Goal: Transaction & Acquisition: Obtain resource

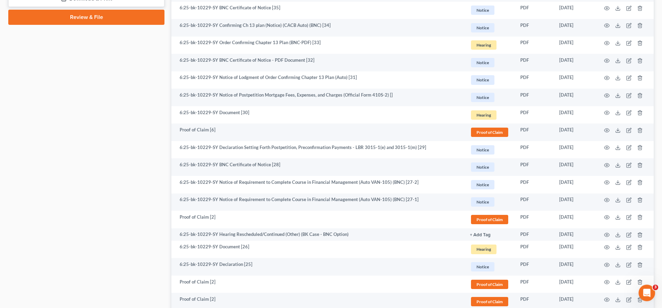
scroll to position [463, 0]
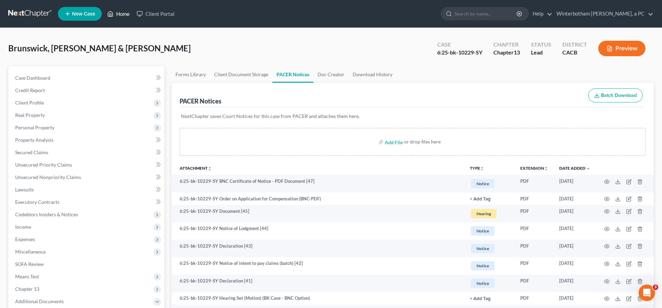
click at [104, 11] on link "Home" at bounding box center [118, 14] width 29 height 12
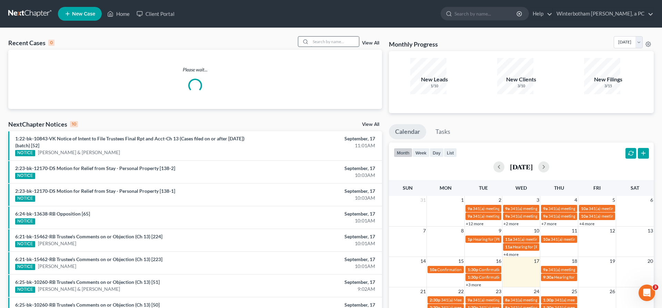
click at [336, 37] on input "search" at bounding box center [335, 42] width 48 height 10
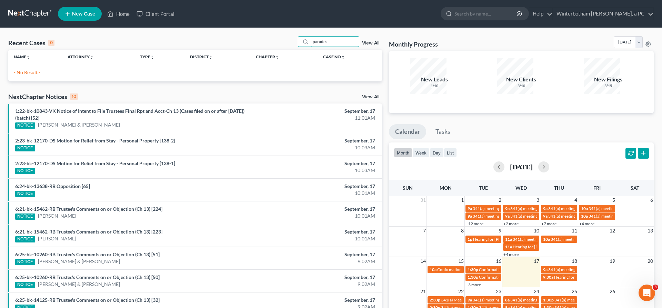
drag, startPoint x: 301, startPoint y: 36, endPoint x: 257, endPoint y: 37, distance: 44.8
click at [311, 37] on input "parades" at bounding box center [335, 42] width 48 height 10
drag, startPoint x: 346, startPoint y: 33, endPoint x: 251, endPoint y: 33, distance: 95.5
click at [311, 37] on input "peredes" at bounding box center [335, 42] width 48 height 10
type input "paredes"
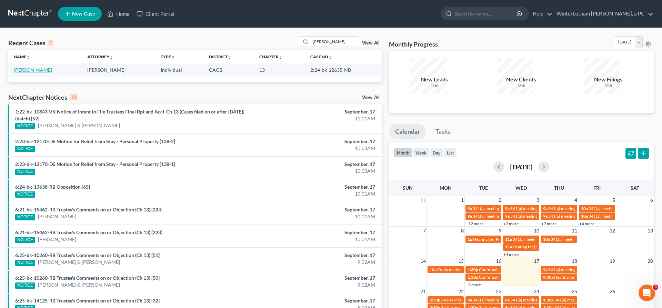
click at [27, 67] on link "Paredes, Luisa" at bounding box center [33, 70] width 38 height 6
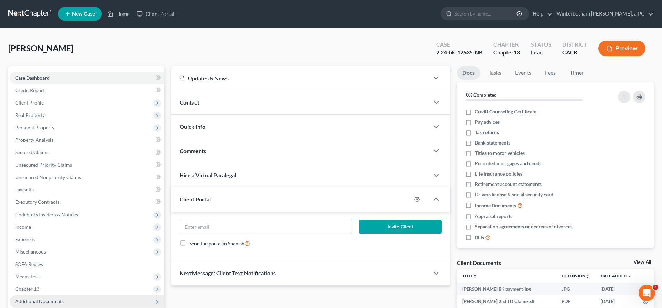
click at [40, 295] on span "Additional Documents" at bounding box center [87, 301] width 155 height 12
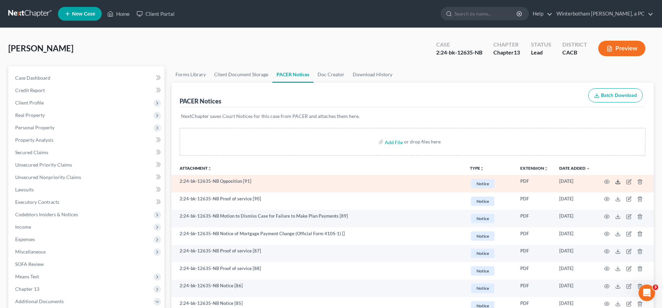
click at [621, 179] on icon at bounding box center [618, 182] width 6 height 6
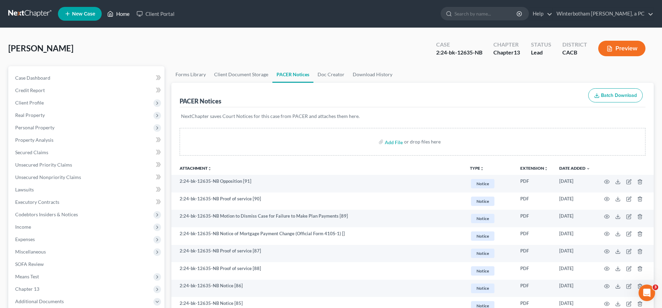
click at [104, 11] on link "Home" at bounding box center [118, 14] width 29 height 12
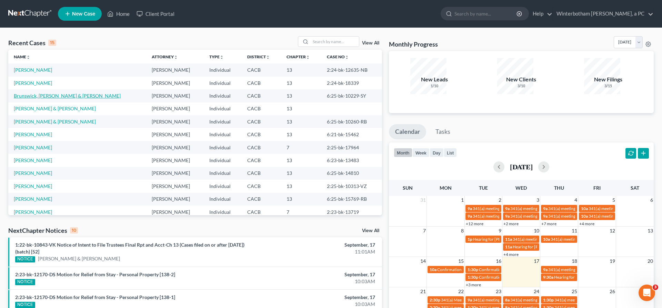
click at [36, 93] on link "Brunswick, [PERSON_NAME] & [PERSON_NAME]" at bounding box center [67, 96] width 107 height 6
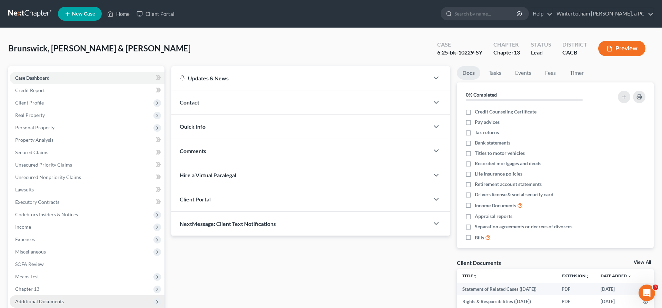
click at [52, 295] on span "Additional Documents" at bounding box center [87, 301] width 155 height 12
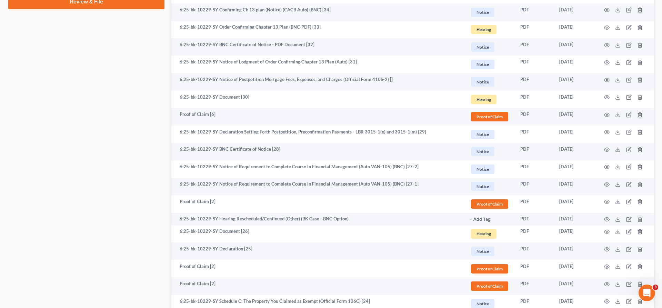
scroll to position [550, 0]
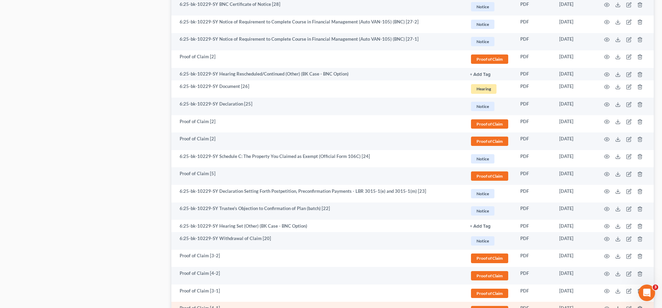
click at [618, 306] on line at bounding box center [618, 307] width 0 height 3
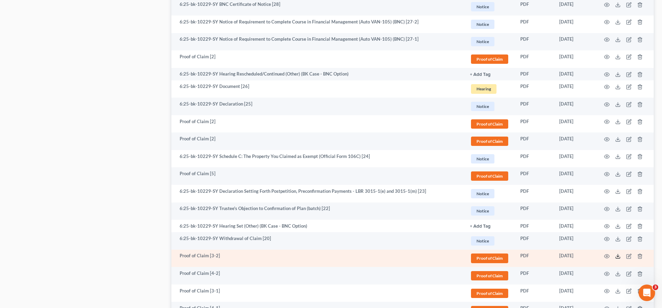
click at [621, 253] on icon at bounding box center [618, 256] width 6 height 6
